Goal: Navigation & Orientation: Find specific page/section

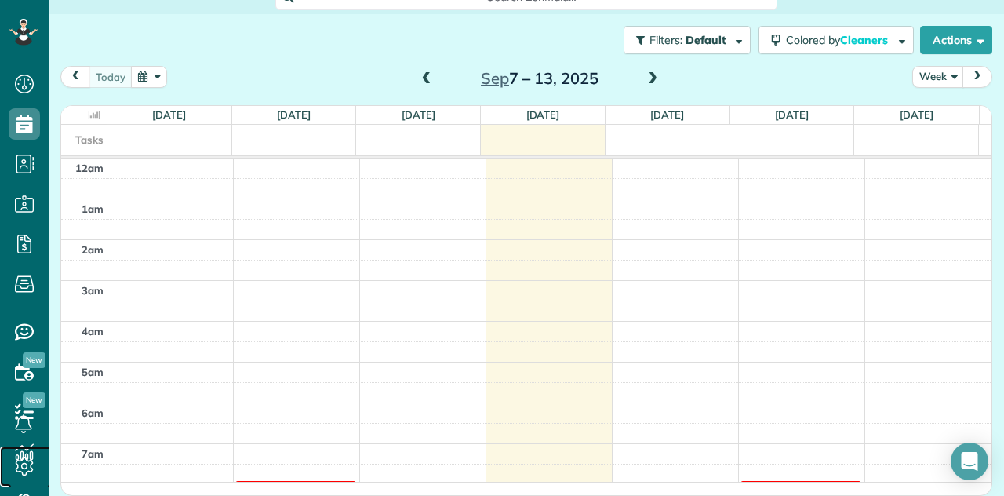
click at [9, 466] on icon at bounding box center [24, 465] width 31 height 31
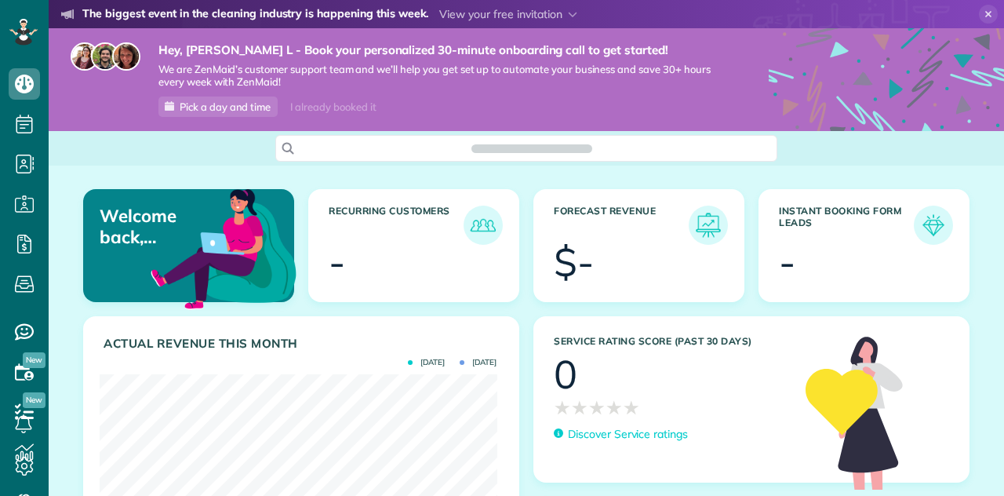
scroll to position [176, 397]
click at [498, 10] on span at bounding box center [508, 14] width 138 height 14
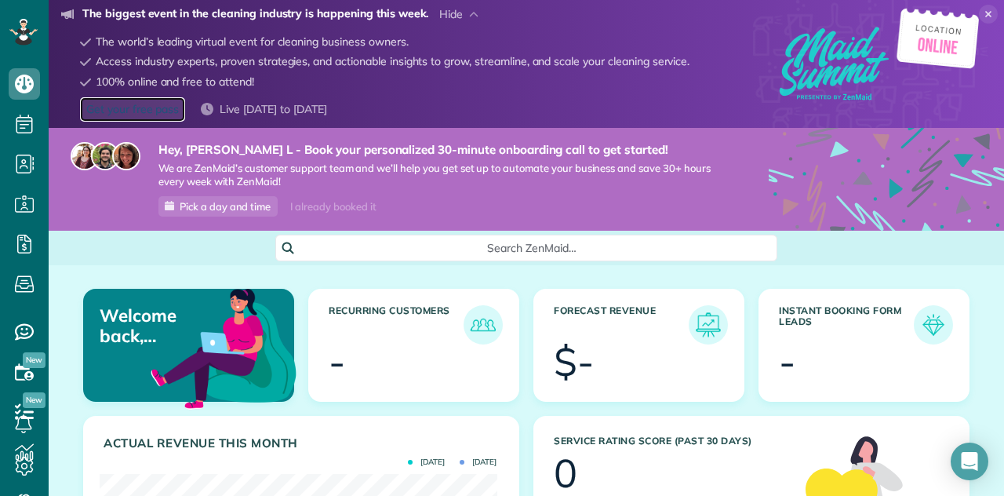
click at [141, 106] on link "Get your free pass" at bounding box center [132, 109] width 105 height 24
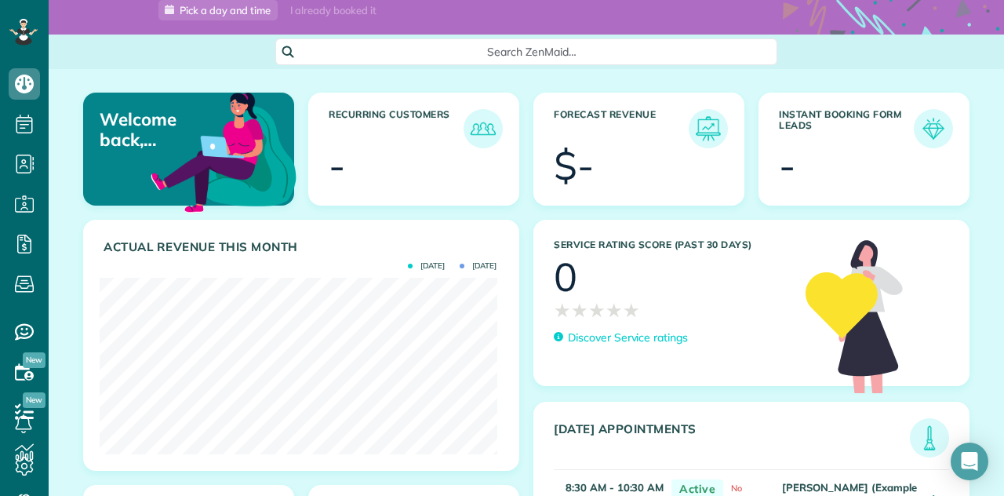
scroll to position [193, 0]
